Goal: Information Seeking & Learning: Learn about a topic

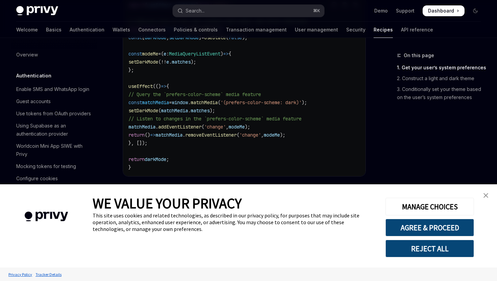
scroll to position [297, 0]
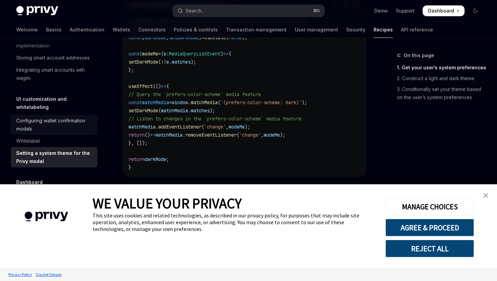
click at [72, 117] on div "Configuring wallet confirmation modals" at bounding box center [54, 125] width 77 height 16
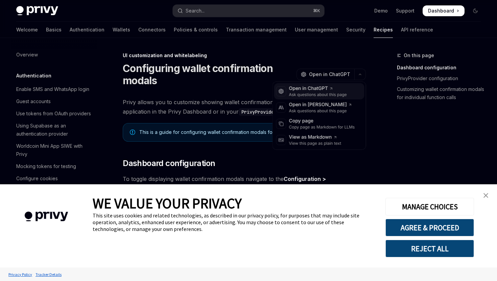
scroll to position [254, 0]
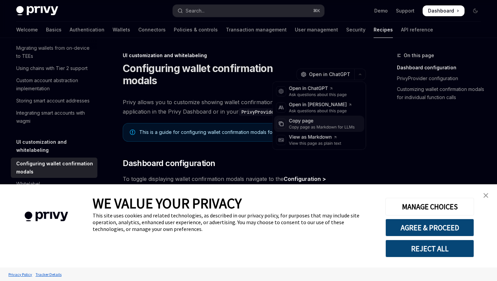
click at [329, 121] on div "Copy page" at bounding box center [322, 121] width 66 height 7
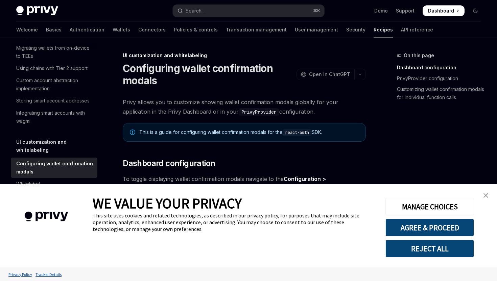
click at [484, 193] on img "close banner" at bounding box center [486, 195] width 5 height 5
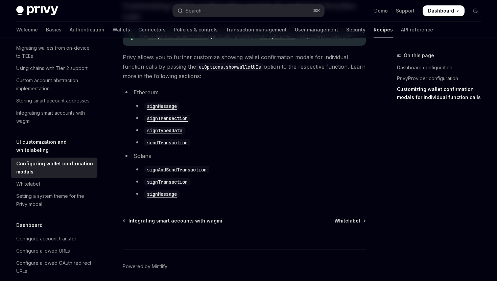
scroll to position [387, 0]
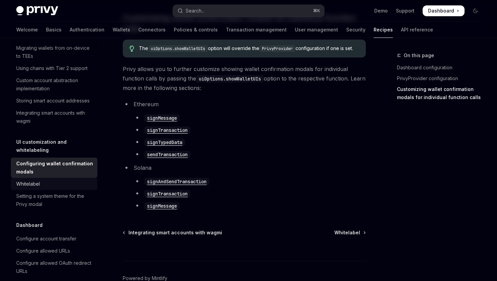
click at [52, 180] on div "Whitelabel" at bounding box center [54, 184] width 77 height 8
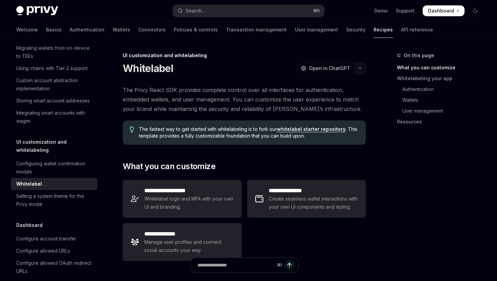
click at [359, 64] on button "button" at bounding box center [361, 69] width 12 height 12
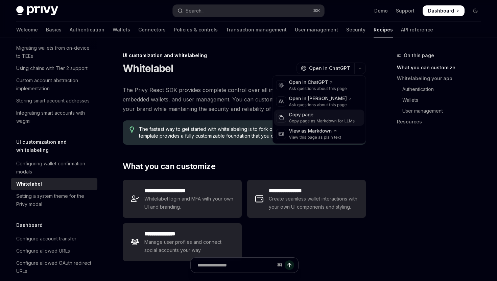
click at [317, 115] on div "Copy page" at bounding box center [322, 115] width 66 height 7
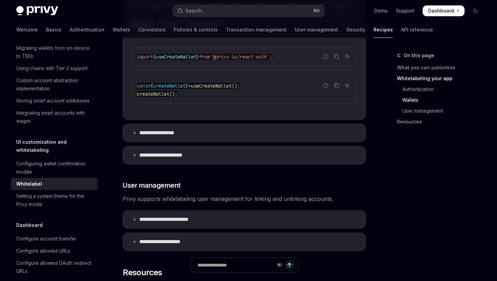
scroll to position [929, 0]
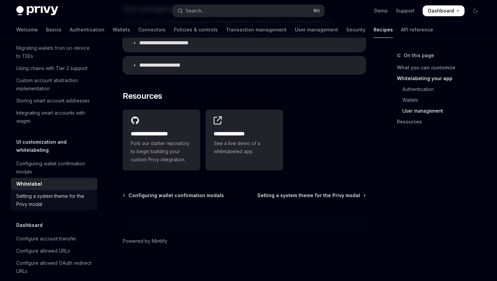
click at [58, 195] on div "Setting a system theme for the Privy modal" at bounding box center [54, 200] width 77 height 16
type textarea "*"
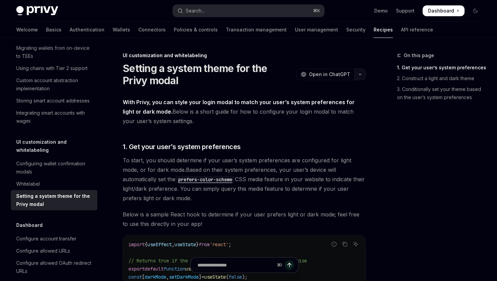
click at [360, 76] on button "button" at bounding box center [361, 75] width 12 height 12
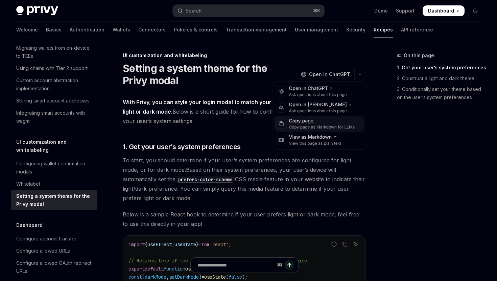
click at [321, 126] on div "Copy page as Markdown for LLMs" at bounding box center [322, 127] width 66 height 5
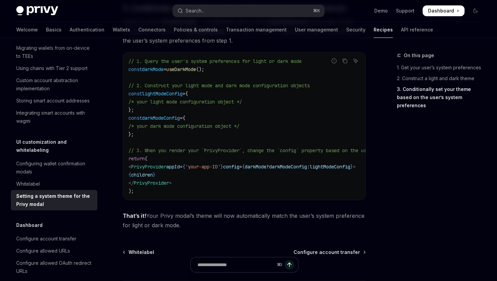
scroll to position [682, 0]
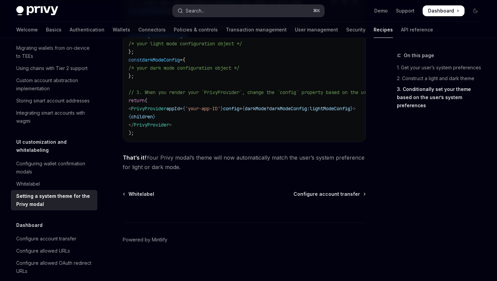
click at [244, 8] on button "Search... ⌘ K" at bounding box center [248, 11] width 151 height 12
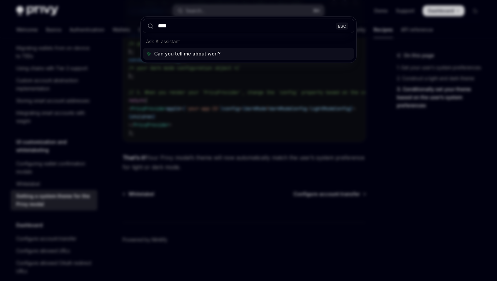
type input "*****"
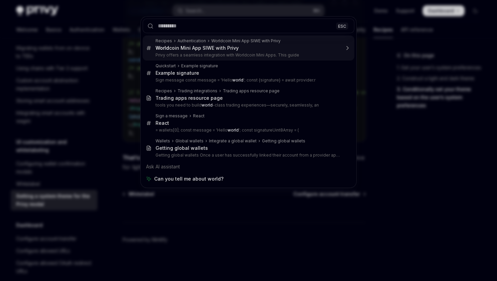
type textarea "*"
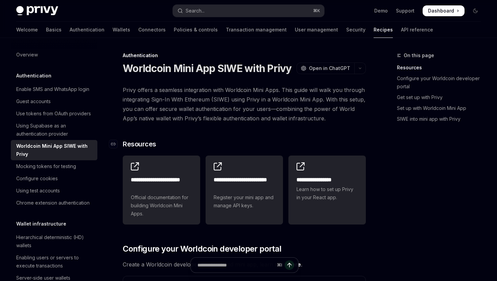
scroll to position [1, 0]
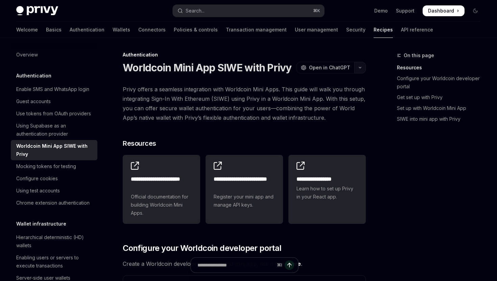
click at [359, 71] on button "button" at bounding box center [361, 68] width 12 height 12
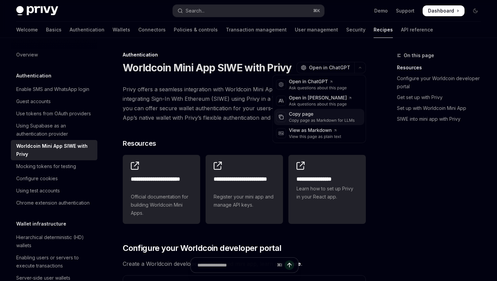
click at [321, 118] on div "Copy page as Markdown for LLMs" at bounding box center [322, 120] width 66 height 5
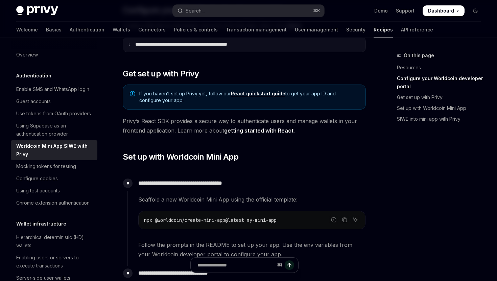
scroll to position [0, 0]
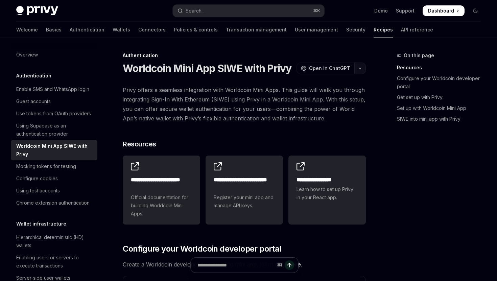
click at [361, 68] on icon "button" at bounding box center [360, 68] width 8 height 3
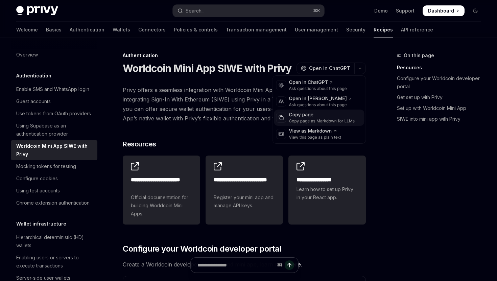
click at [321, 122] on div "Copy page as Markdown for LLMs" at bounding box center [322, 120] width 66 height 5
